Goal: Transaction & Acquisition: Purchase product/service

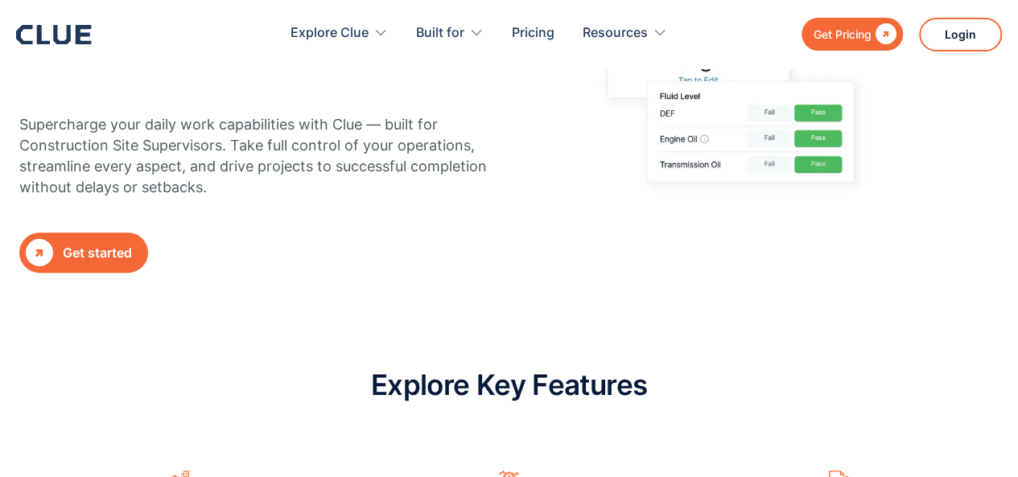
scroll to position [279, 0]
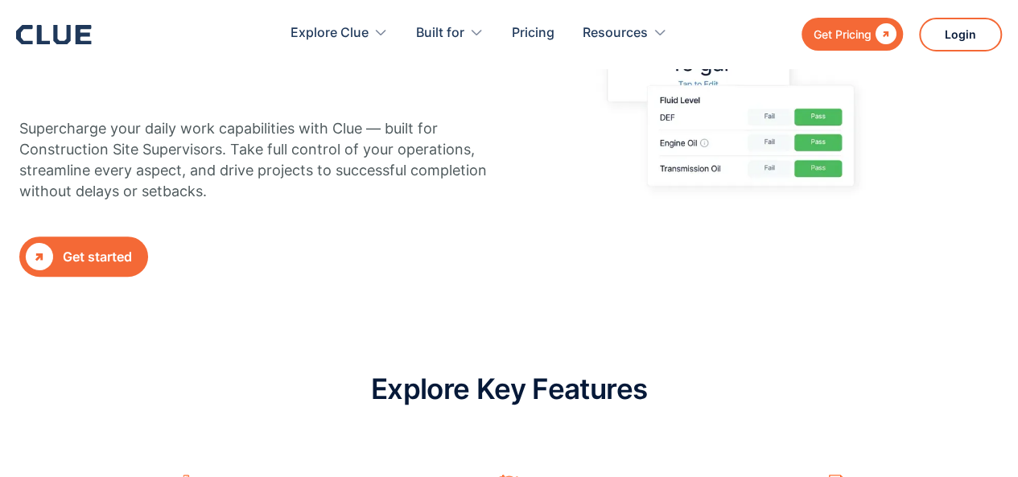
click at [84, 252] on div "Get started" at bounding box center [97, 257] width 69 height 20
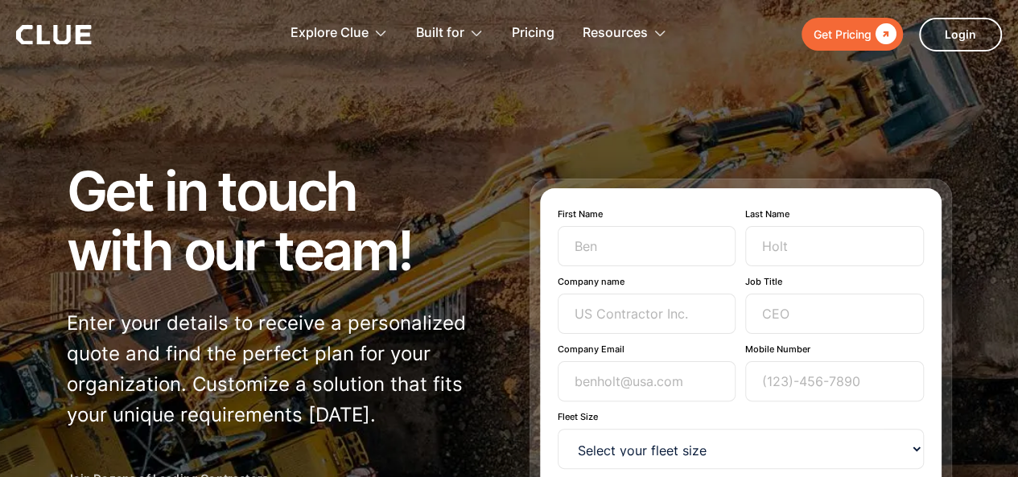
click at [847, 34] on div "Get Pricing" at bounding box center [843, 34] width 58 height 20
click at [890, 30] on div "" at bounding box center [884, 34] width 25 height 20
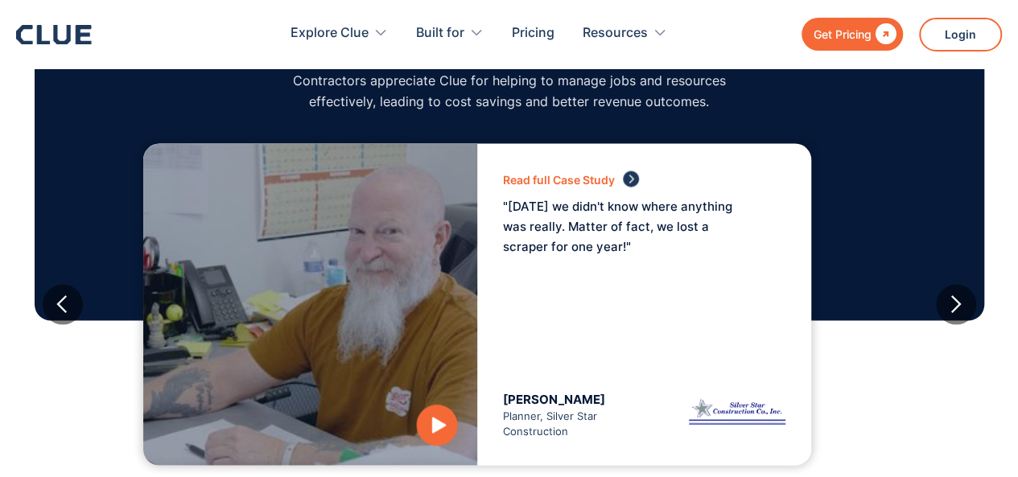
scroll to position [1502, 0]
